Goal: Find specific page/section: Find specific page/section

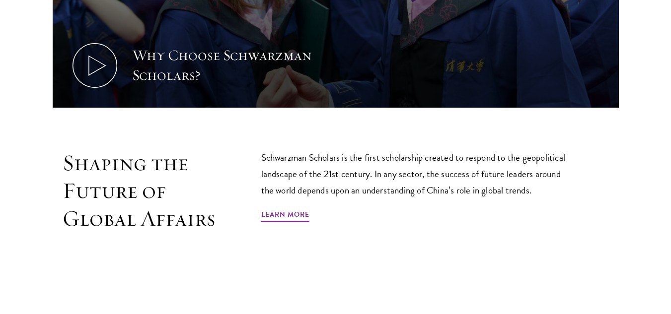
scroll to position [547, 0]
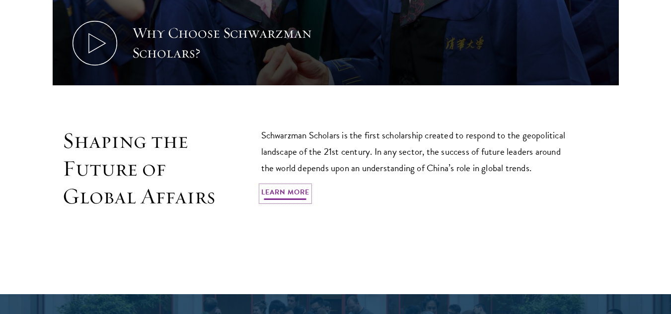
click at [293, 186] on link "Learn More" at bounding box center [285, 193] width 48 height 15
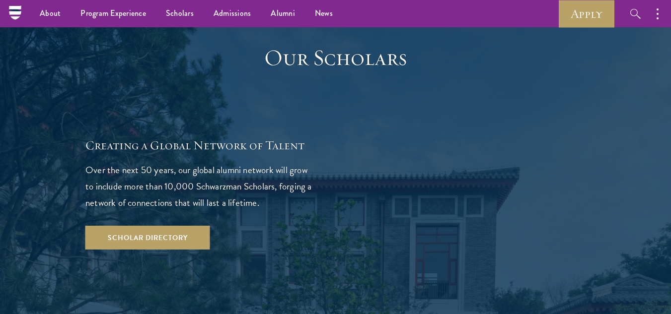
scroll to position [1700, 0]
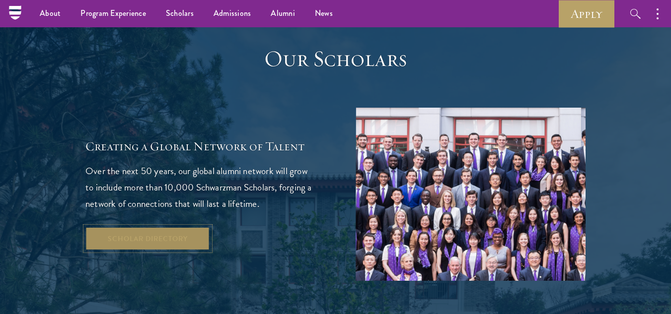
click at [196, 227] on link "Scholar Directory" at bounding box center [147, 239] width 125 height 24
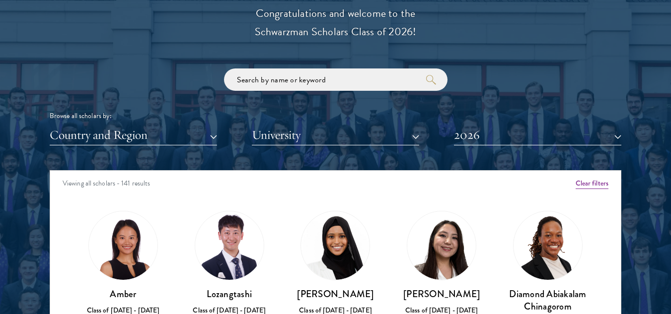
scroll to position [1128, 0]
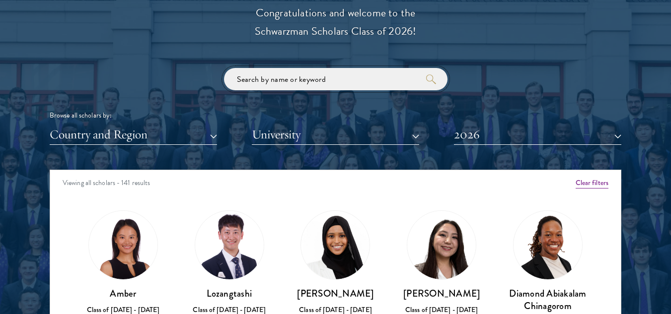
click at [292, 77] on input "search" at bounding box center [335, 79] width 223 height 22
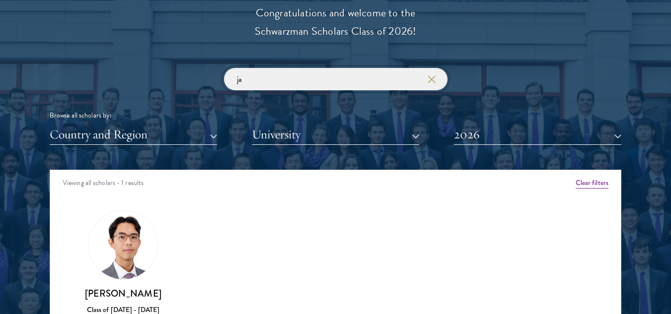
type input "j"
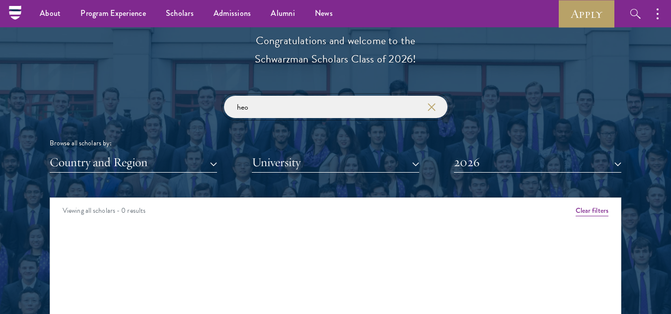
scroll to position [1099, 0]
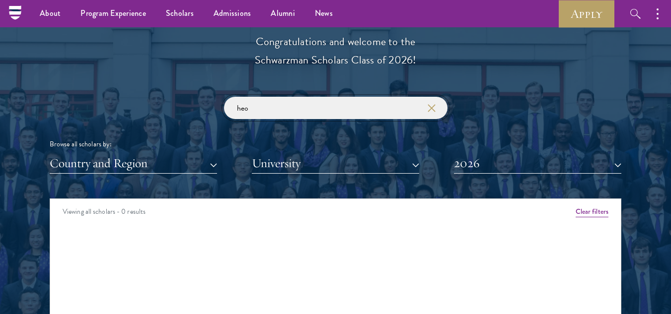
type input "heo"
click at [312, 159] on button "University" at bounding box center [335, 163] width 167 height 20
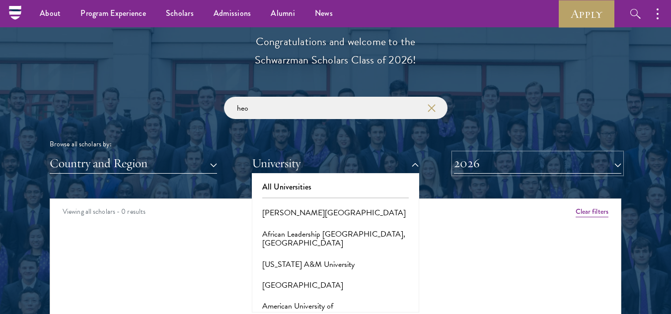
click at [474, 167] on button "2026" at bounding box center [537, 163] width 167 height 20
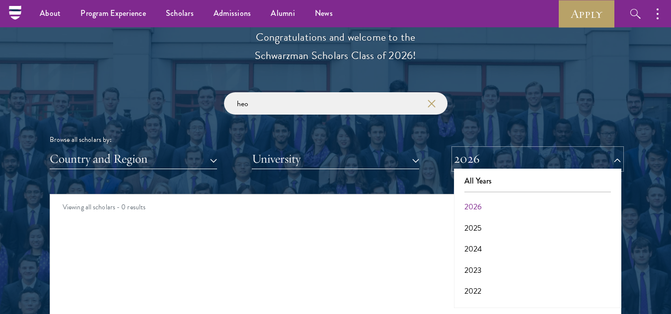
scroll to position [0, 0]
click at [479, 187] on button "All Years" at bounding box center [537, 182] width 161 height 21
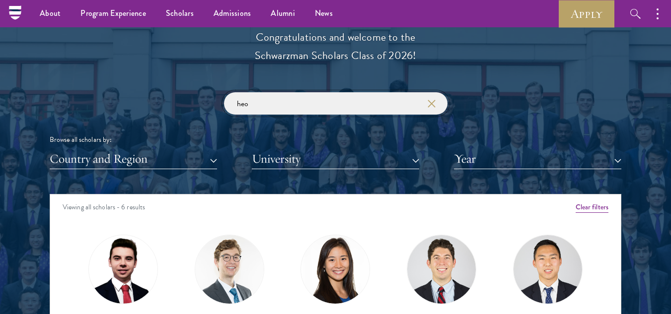
drag, startPoint x: 250, startPoint y: 113, endPoint x: 229, endPoint y: 111, distance: 20.9
click at [229, 111] on input "heo" at bounding box center [335, 103] width 223 height 22
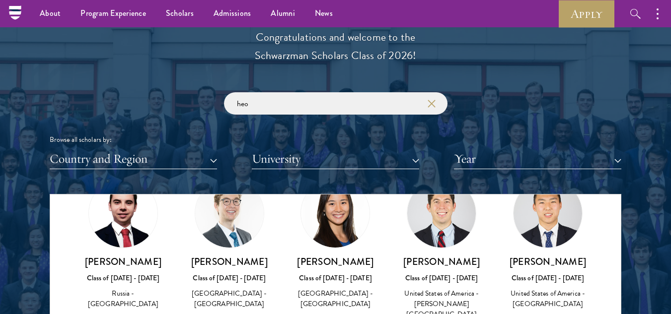
click at [545, 239] on img at bounding box center [547, 213] width 69 height 69
click at [548, 296] on div "United States of America - [GEOGRAPHIC_DATA]" at bounding box center [547, 298] width 86 height 21
click at [543, 278] on div "Class of [DATE] - [DATE]" at bounding box center [547, 278] width 86 height 10
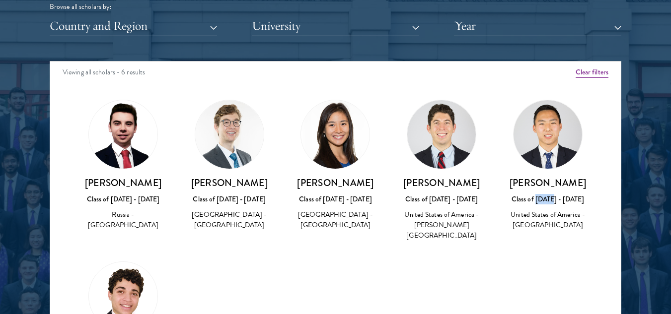
scroll to position [1, 0]
click at [527, 106] on img at bounding box center [547, 135] width 69 height 69
